Goal: Transaction & Acquisition: Book appointment/travel/reservation

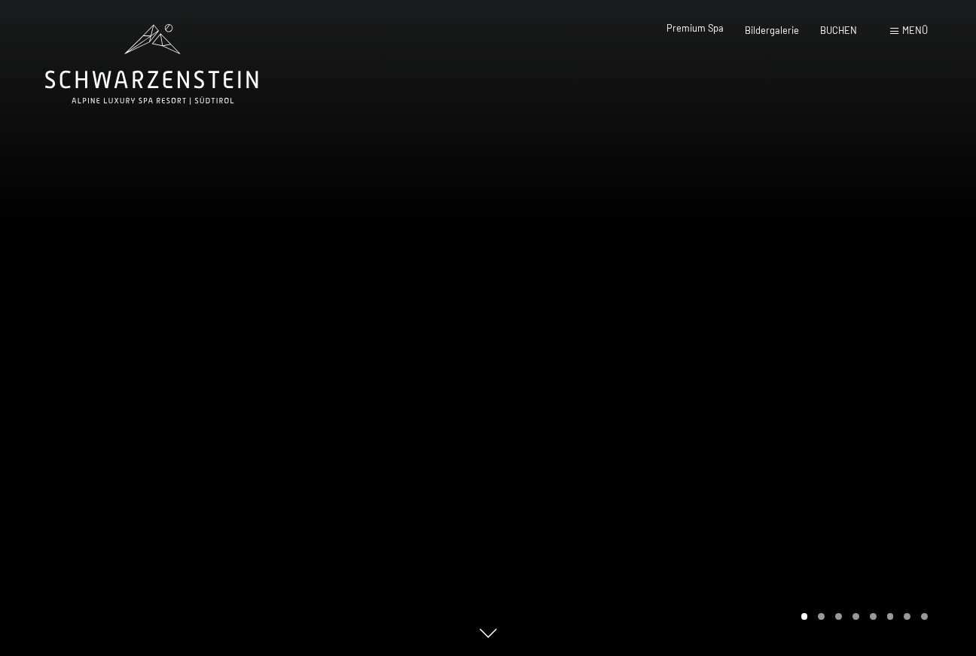
click at [694, 32] on span "Premium Spa" at bounding box center [695, 28] width 57 height 12
click at [917, 31] on span "Menü" at bounding box center [915, 30] width 26 height 12
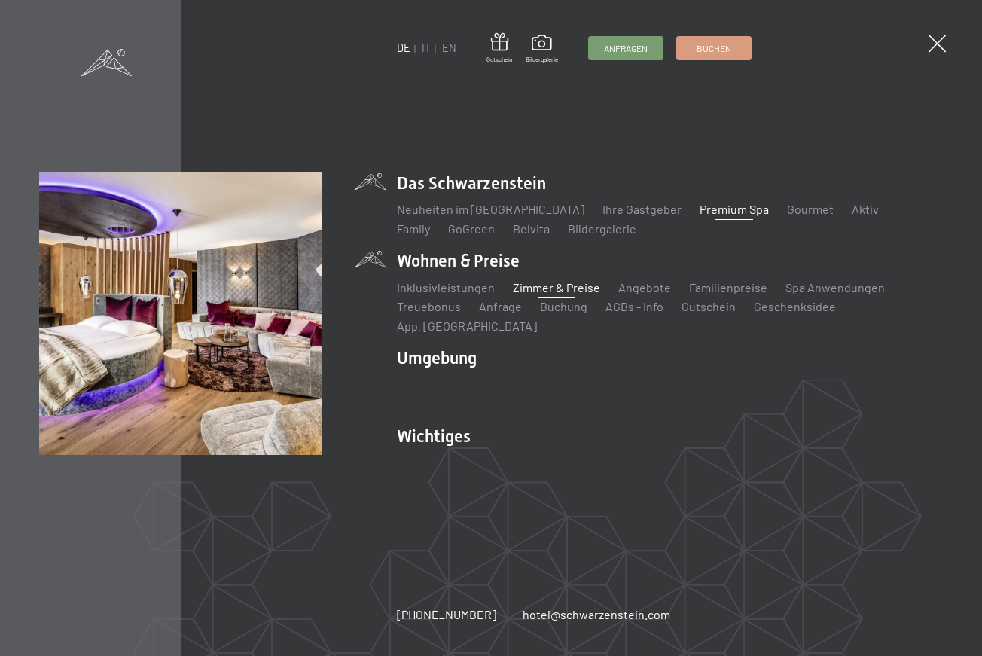
click at [563, 295] on link "Zimmer & Preise" at bounding box center [556, 287] width 87 height 14
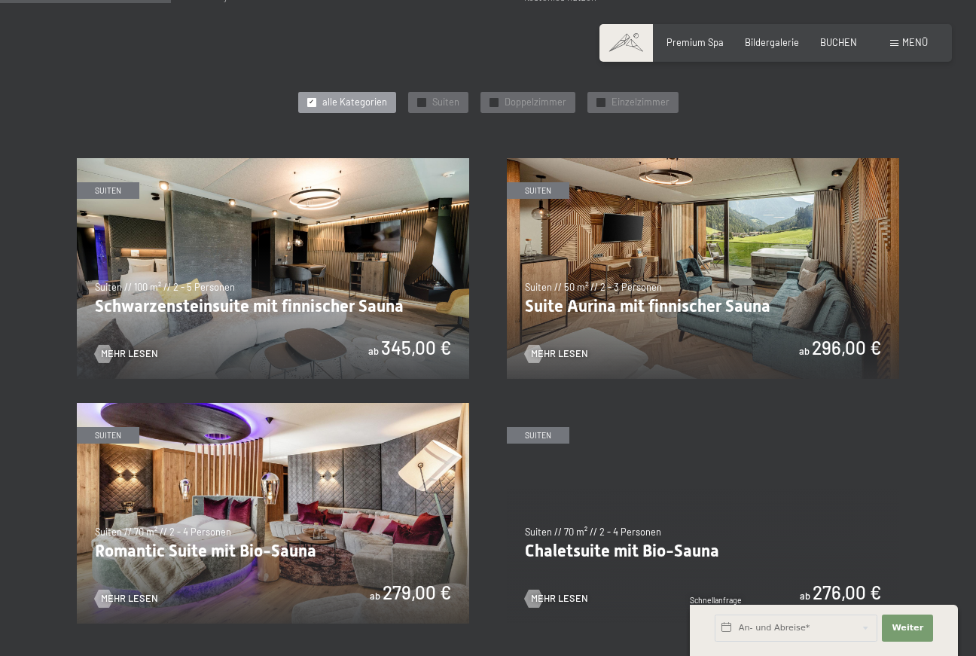
scroll to position [645, 0]
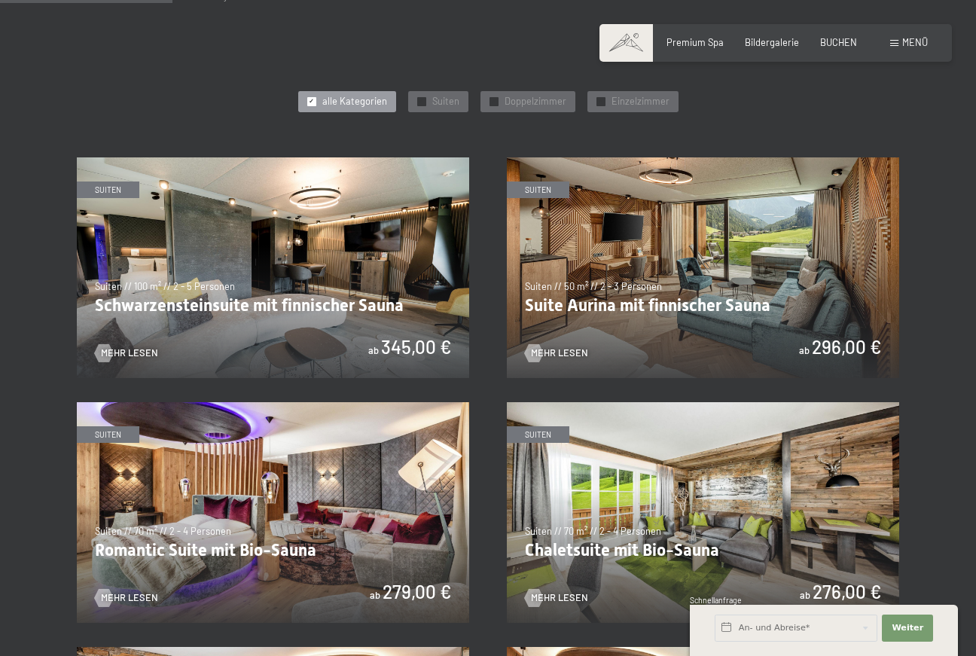
click at [673, 259] on img at bounding box center [703, 267] width 392 height 221
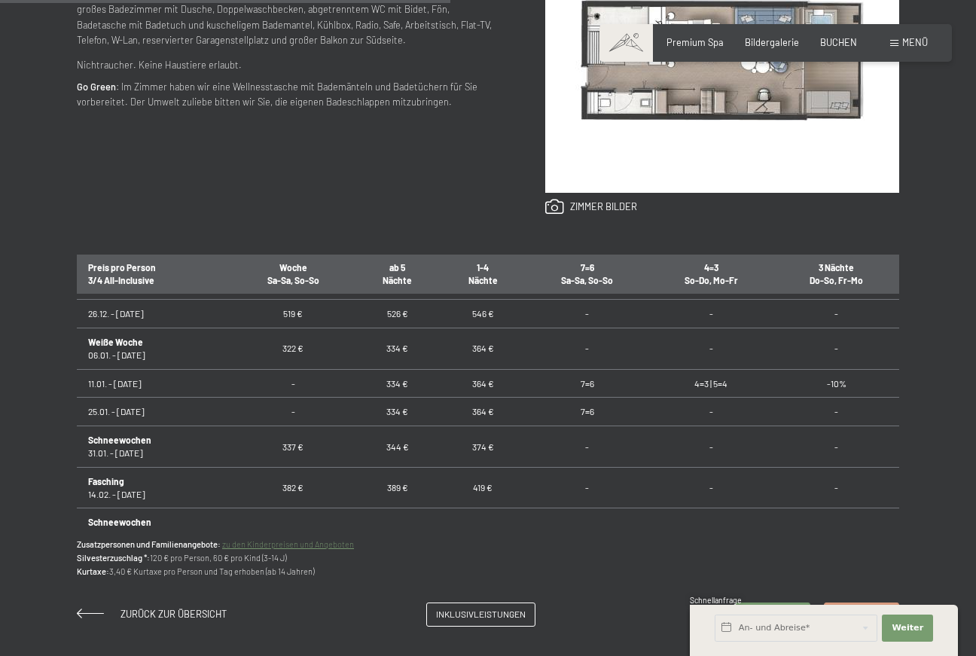
scroll to position [450, 0]
